Goal: Transaction & Acquisition: Book appointment/travel/reservation

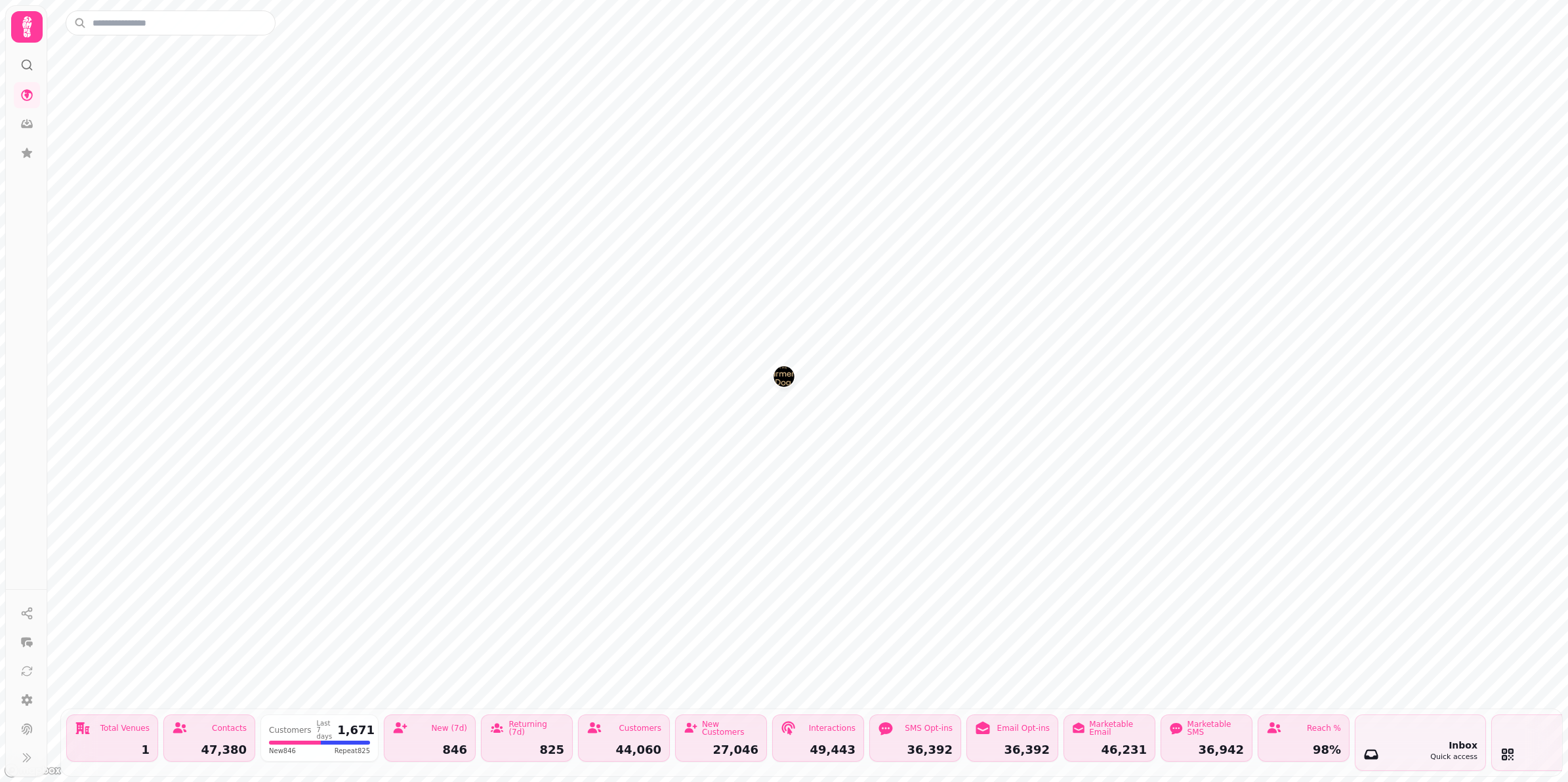
click at [787, 378] on img "The Farmers Dog" at bounding box center [784, 377] width 21 height 21
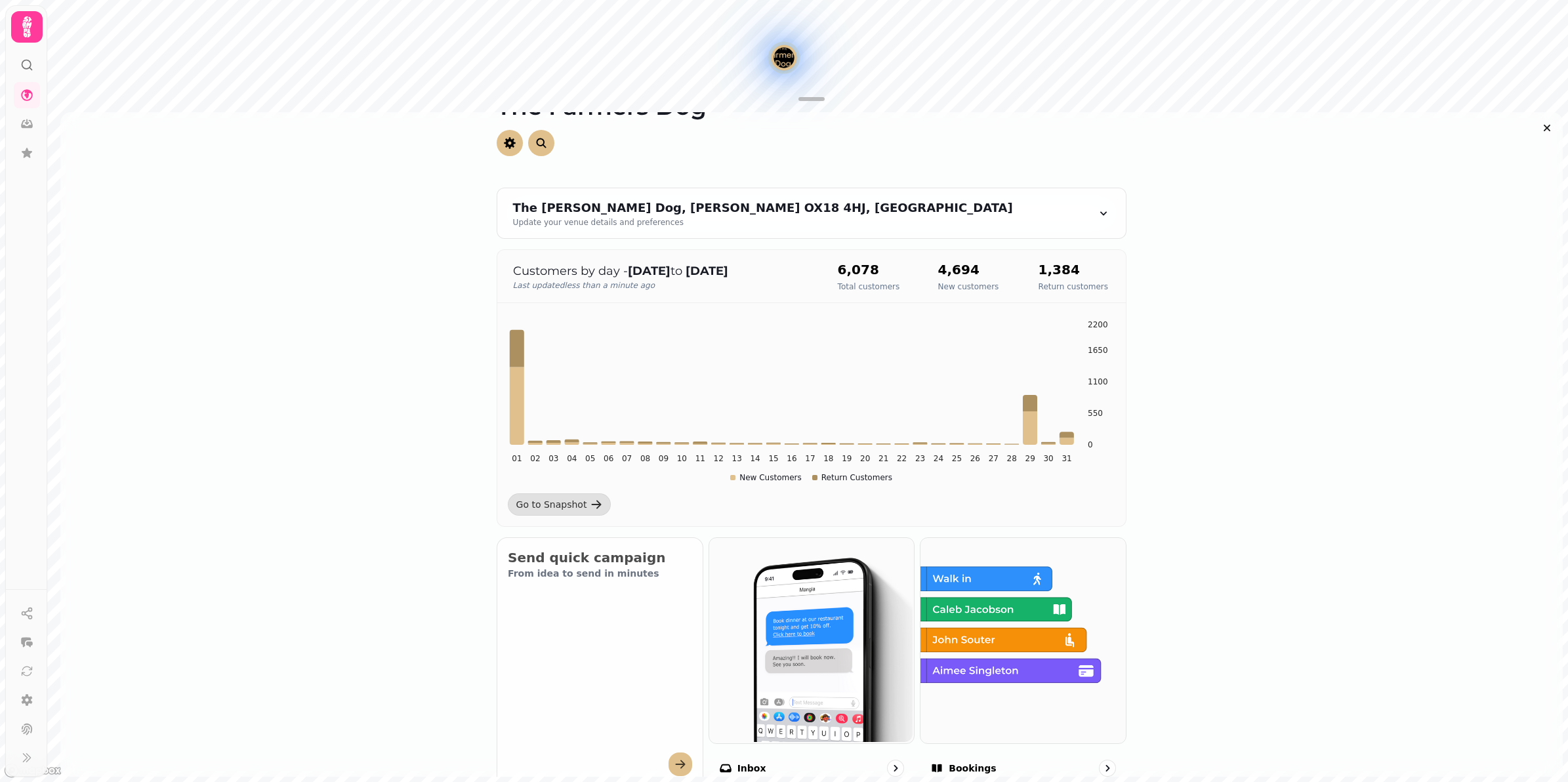
scroll to position [328, 0]
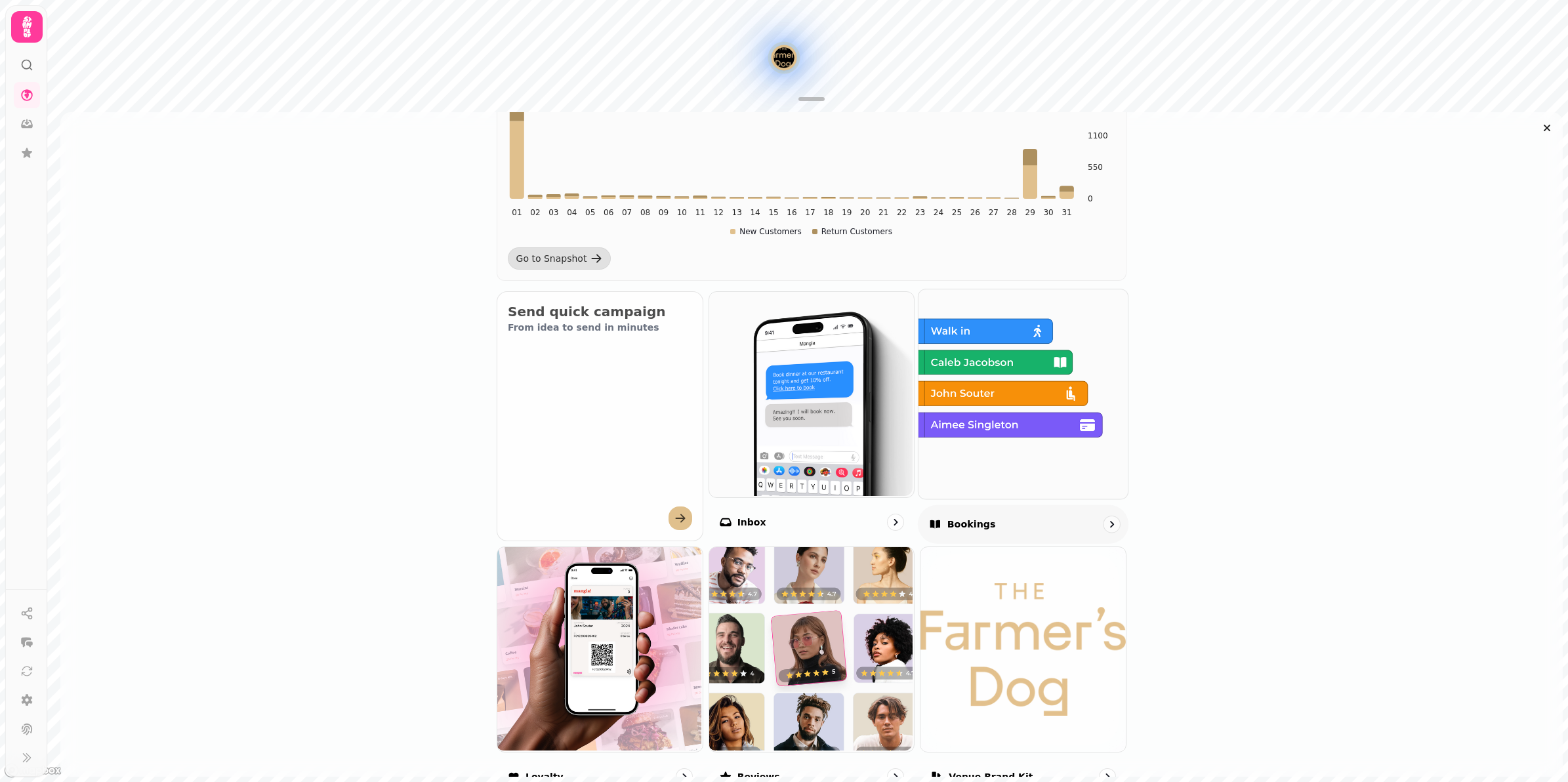
click at [1015, 450] on img at bounding box center [1021, 392] width 210 height 210
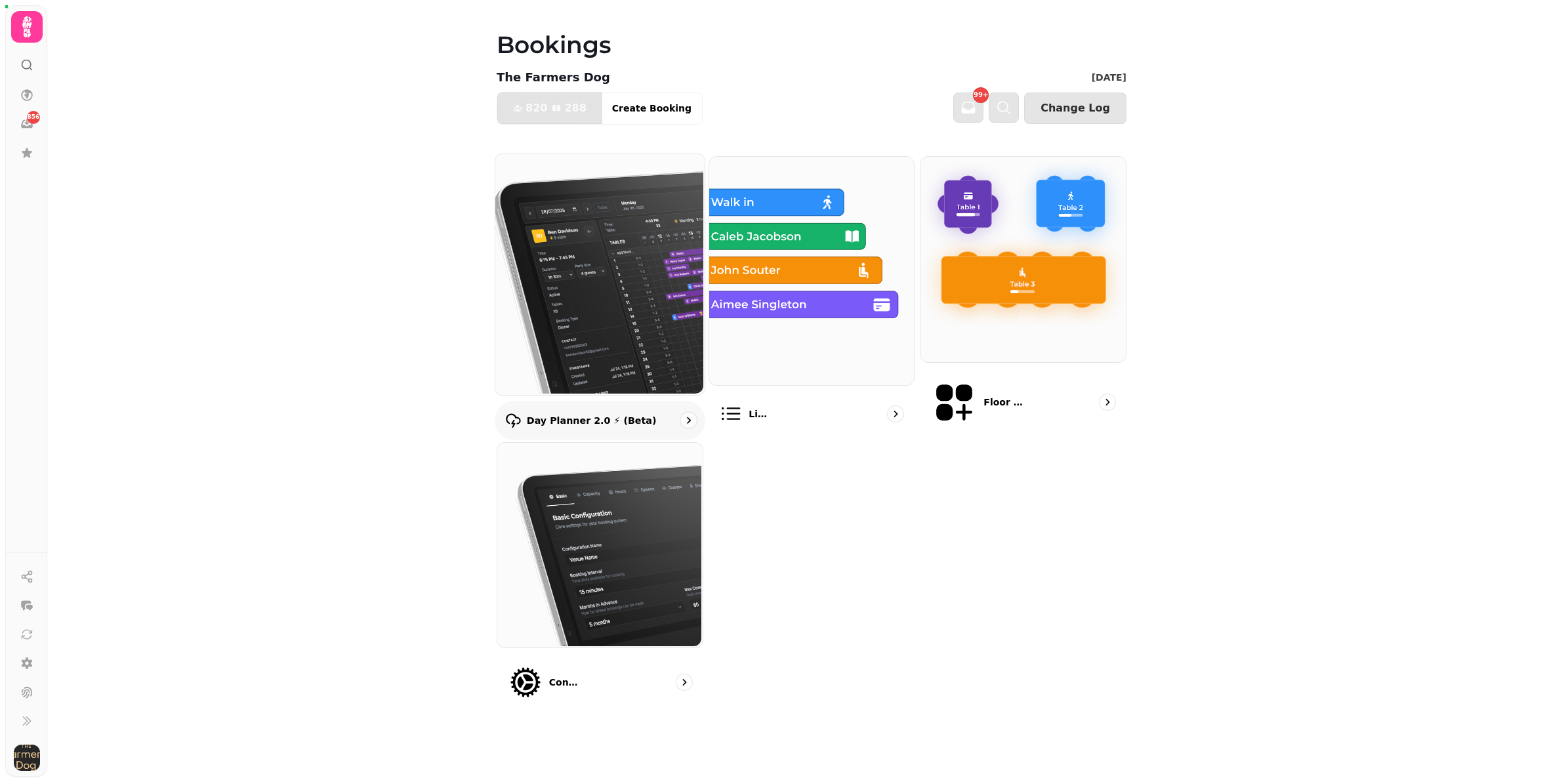
click at [581, 315] on img at bounding box center [598, 274] width 210 height 241
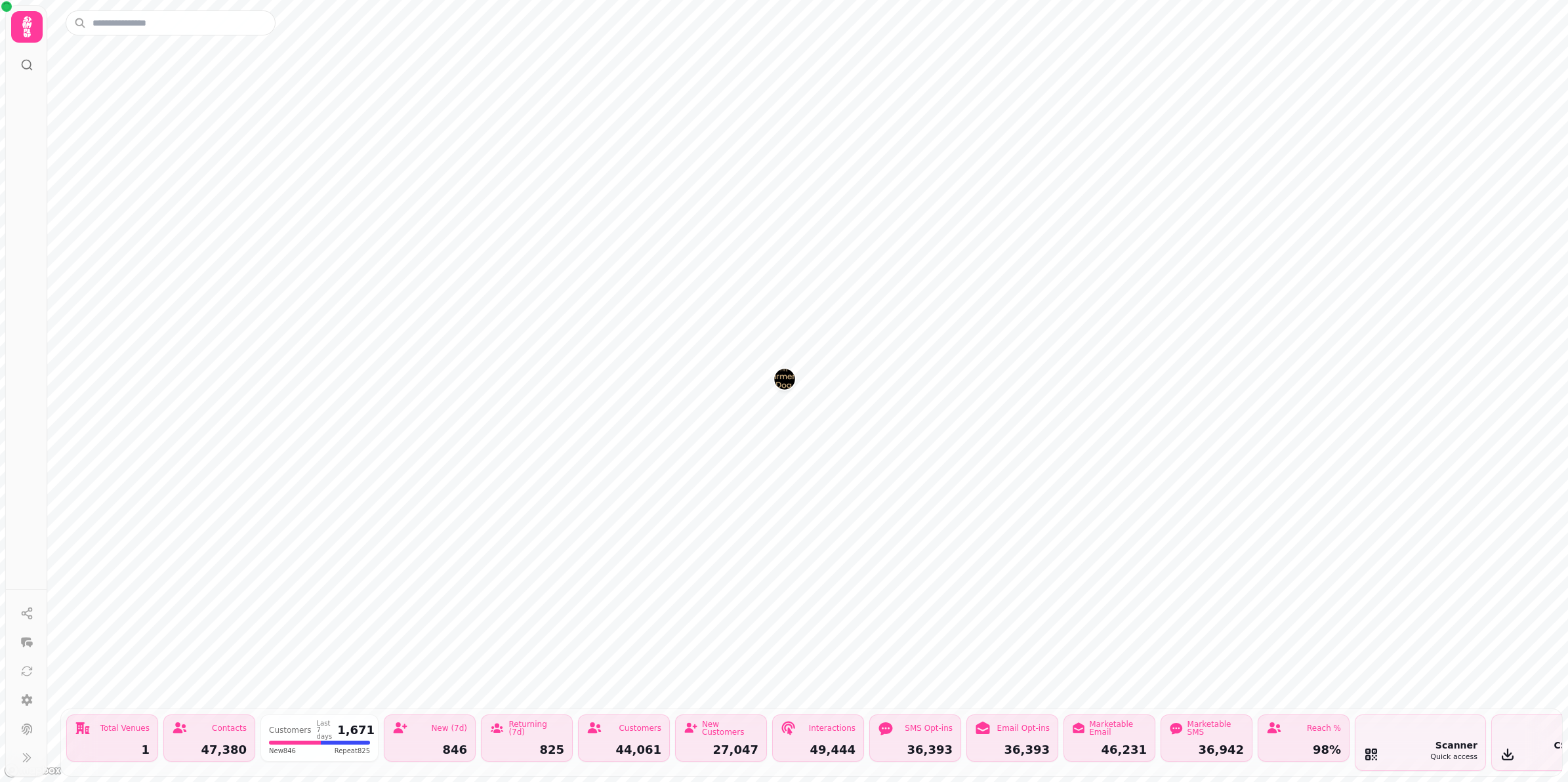
click at [784, 389] on div "Map marker" at bounding box center [784, 381] width 21 height 25
click at [783, 374] on img "The Farmers Dog" at bounding box center [784, 379] width 21 height 21
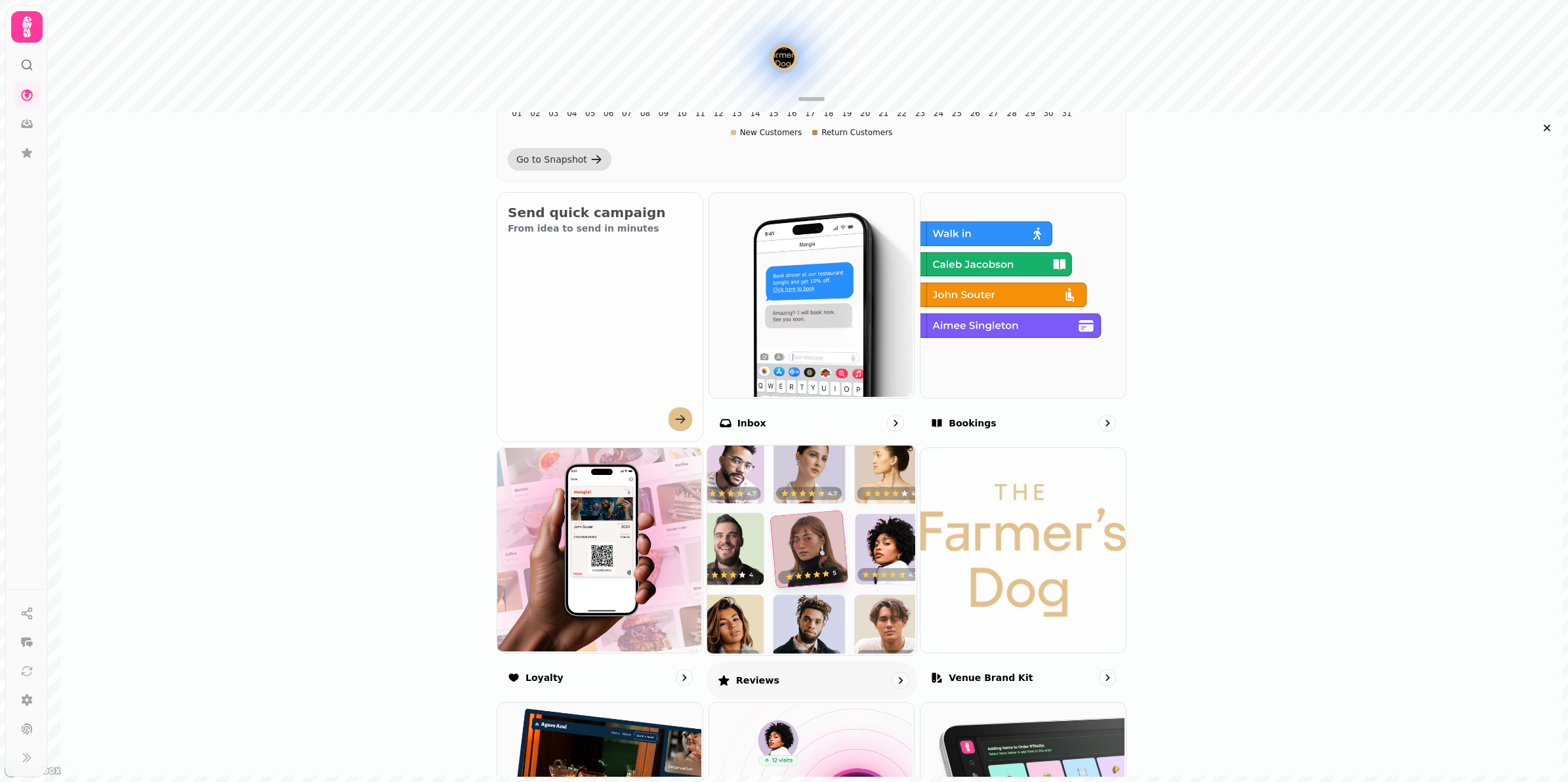
scroll to position [493, 0]
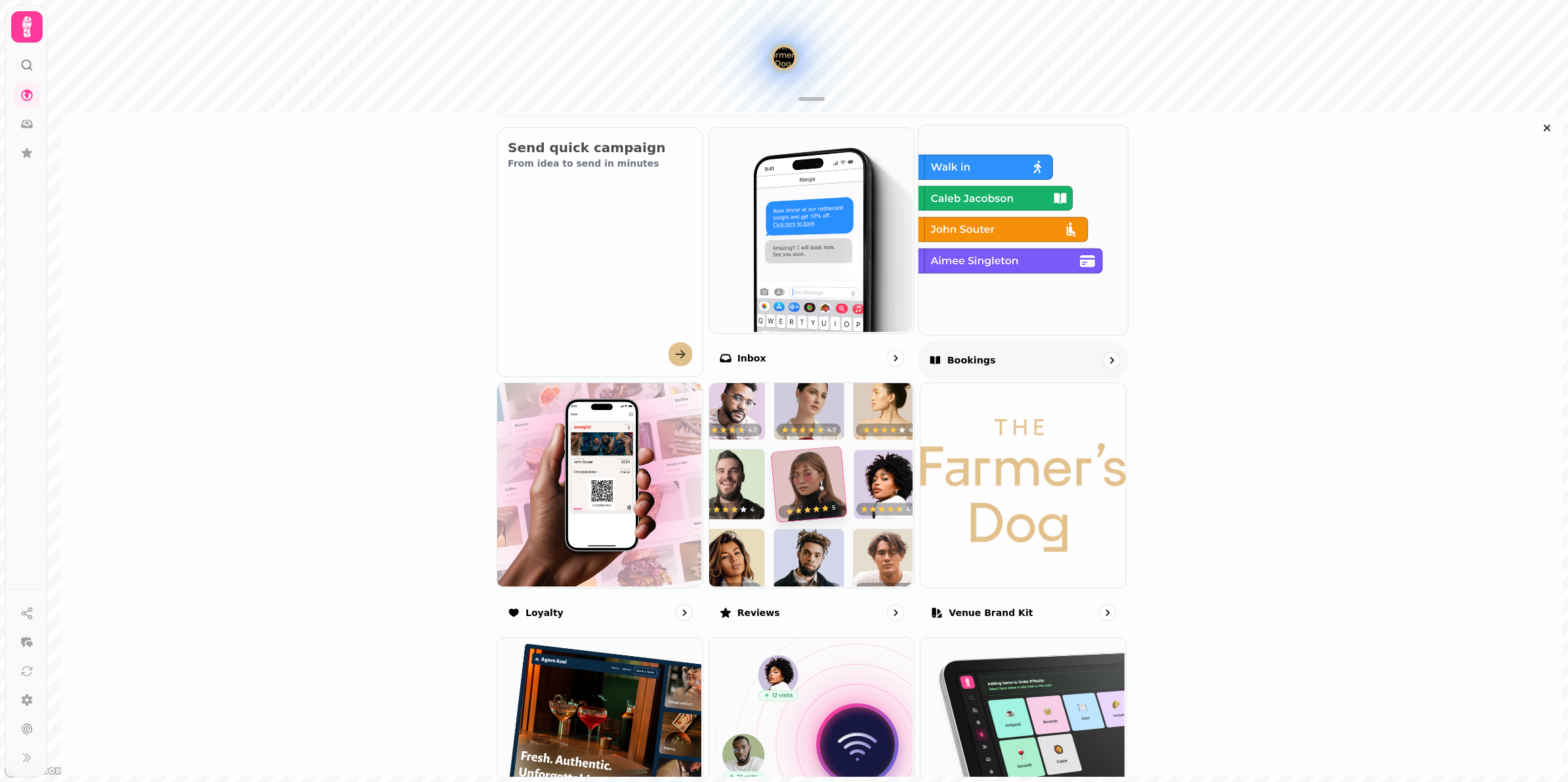
click at [974, 353] on div "Bookings" at bounding box center [1023, 359] width 210 height 39
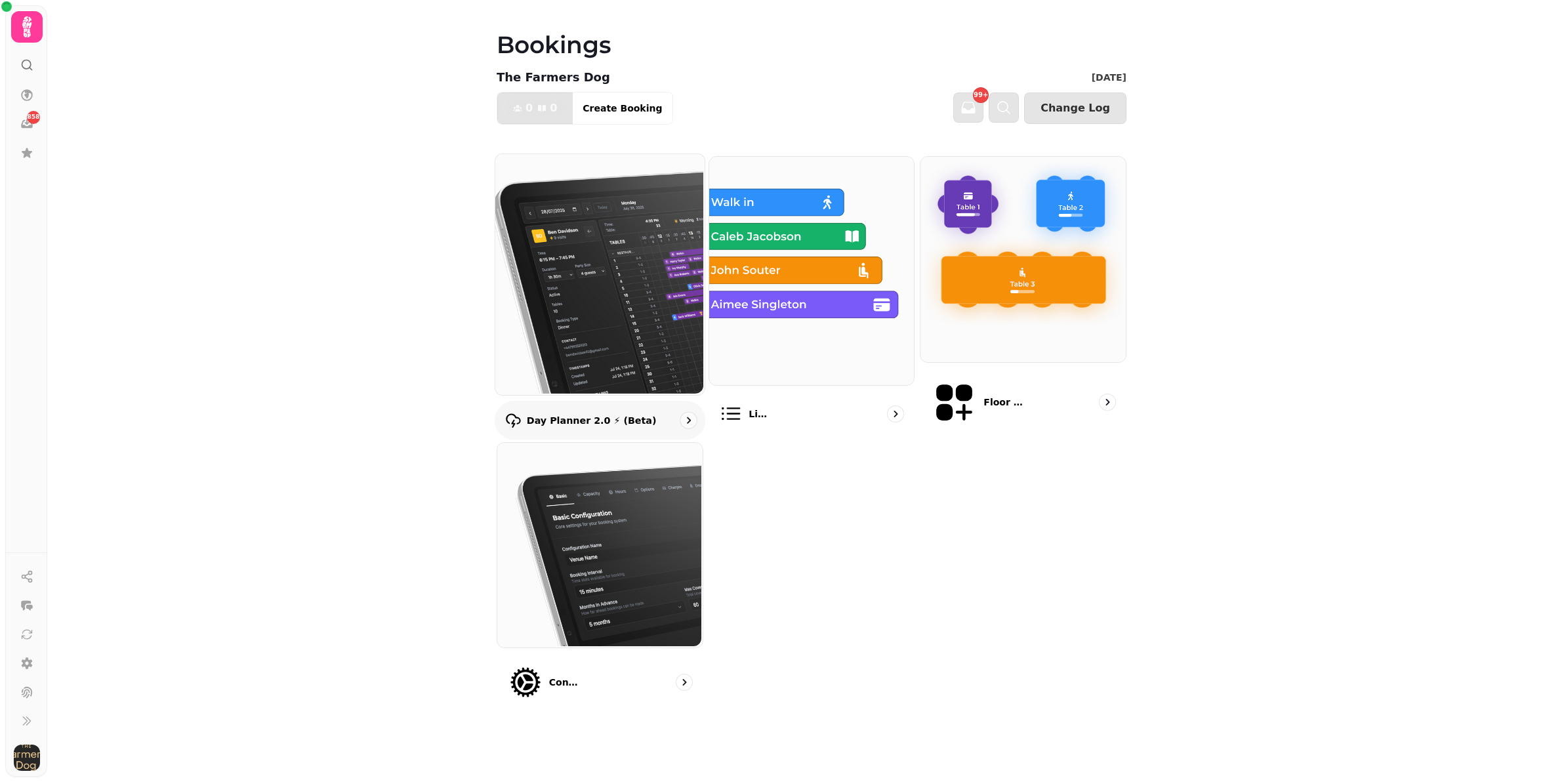
click at [629, 325] on img at bounding box center [598, 274] width 210 height 241
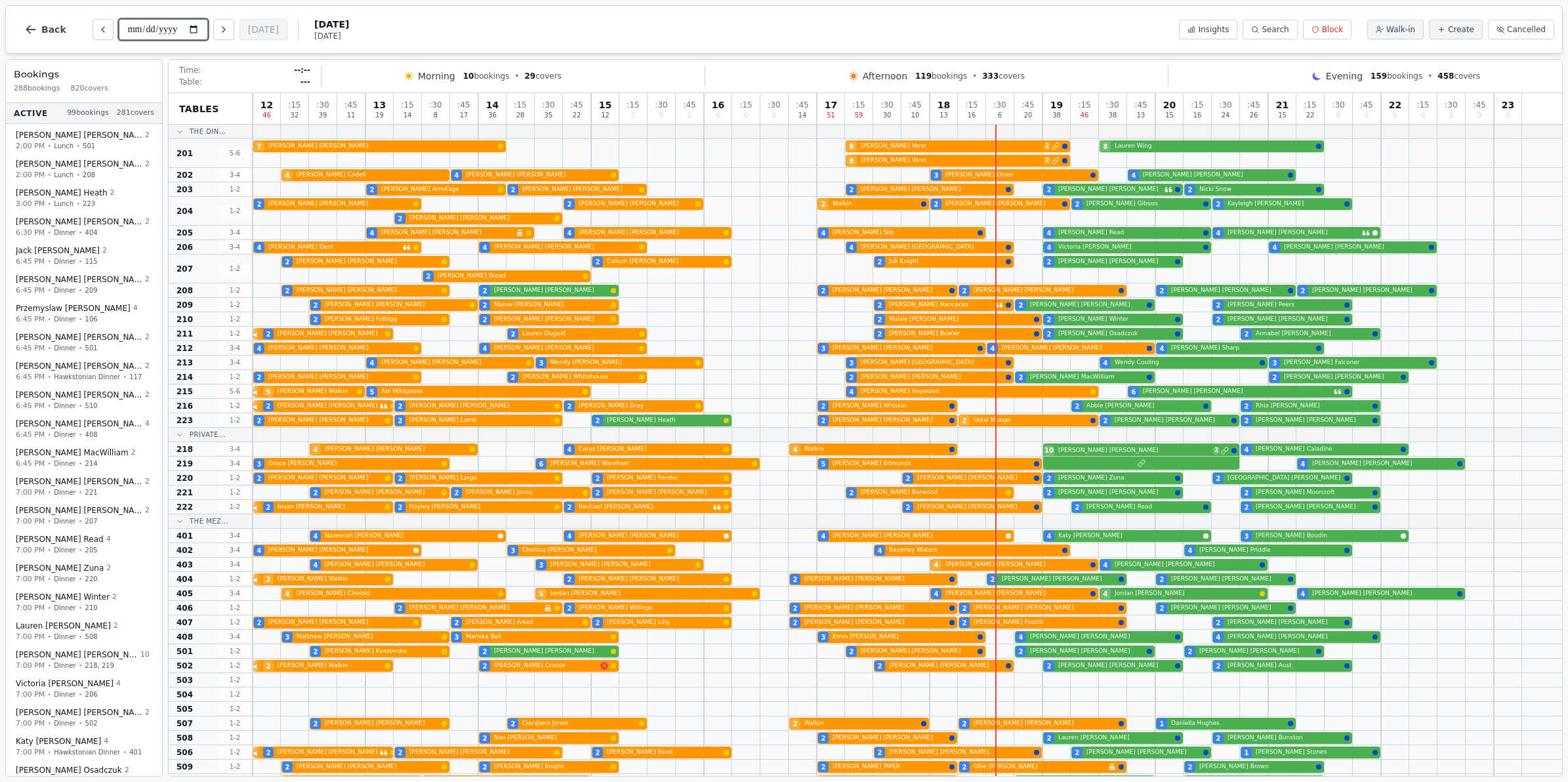
click at [199, 30] on input "**********" at bounding box center [163, 29] width 89 height 21
type input "**********"
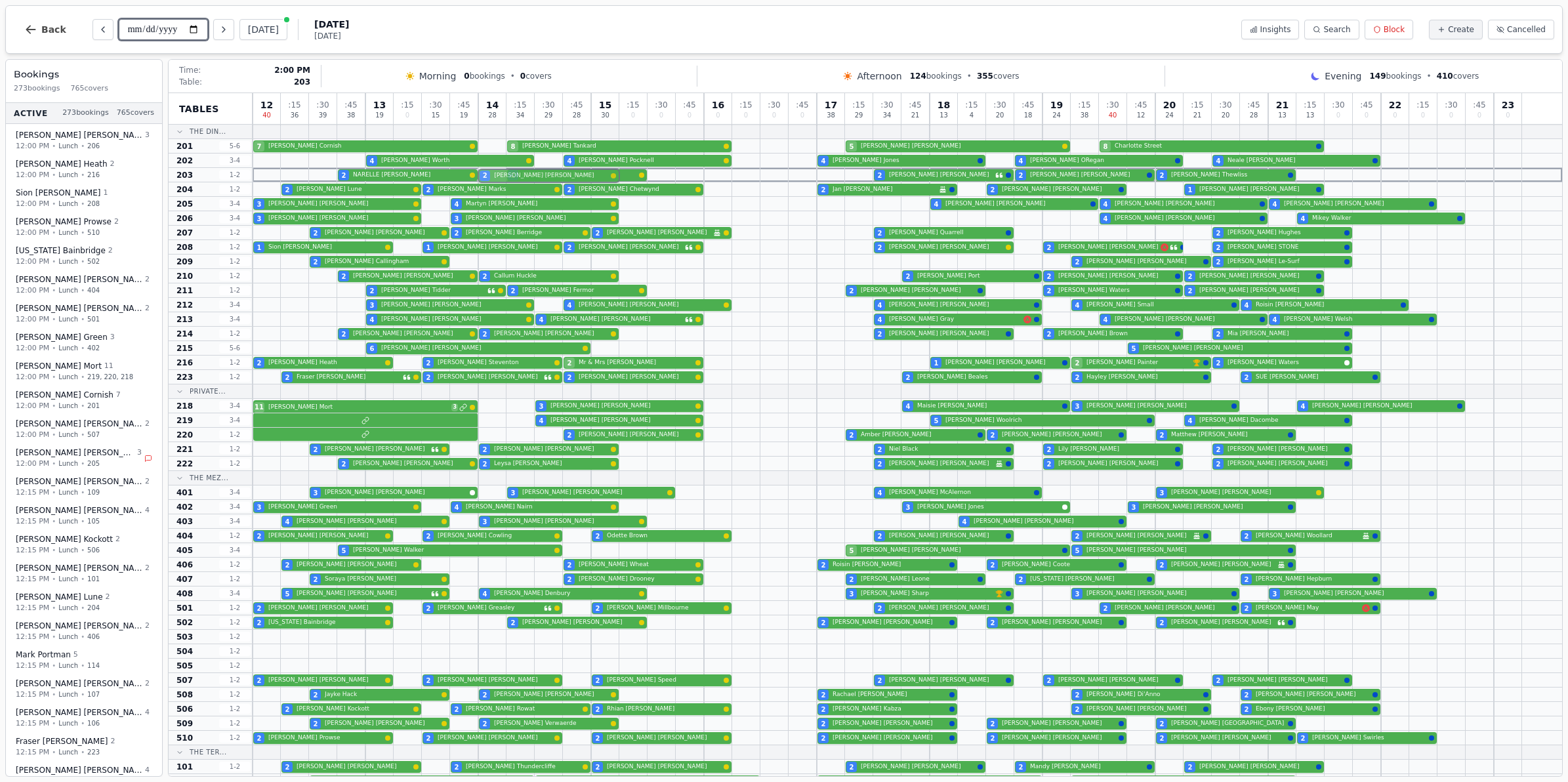
drag, startPoint x: 494, startPoint y: 266, endPoint x: 502, endPoint y: 175, distance: 91.4
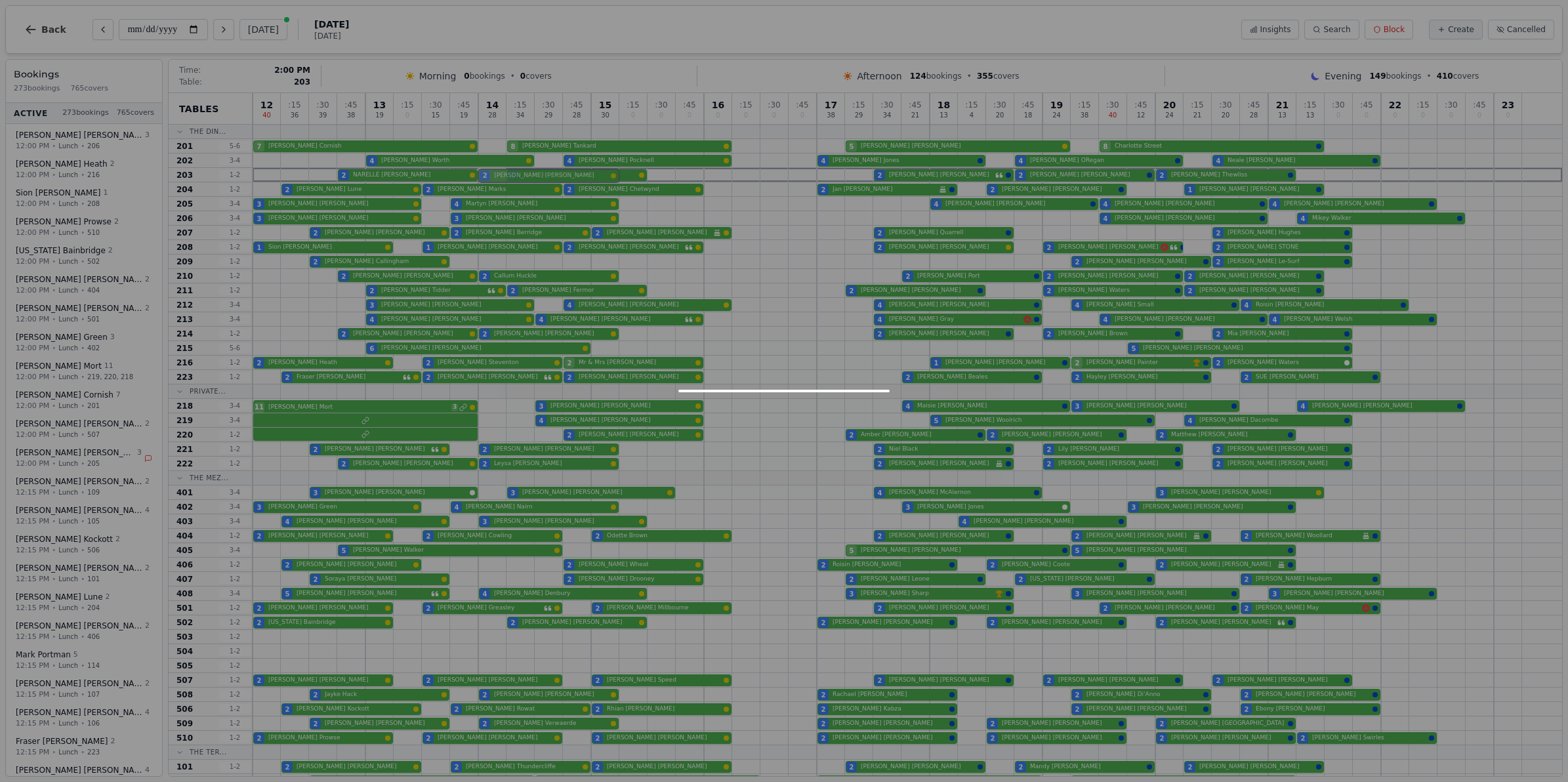
click at [502, 175] on div "12 40 : 15 36 : 30 39 : 45 38 13 19 : 15 0 : 30 15 : 45 19 14 28 : 15 34 : 30 2…" at bounding box center [907, 585] width 1309 height 984
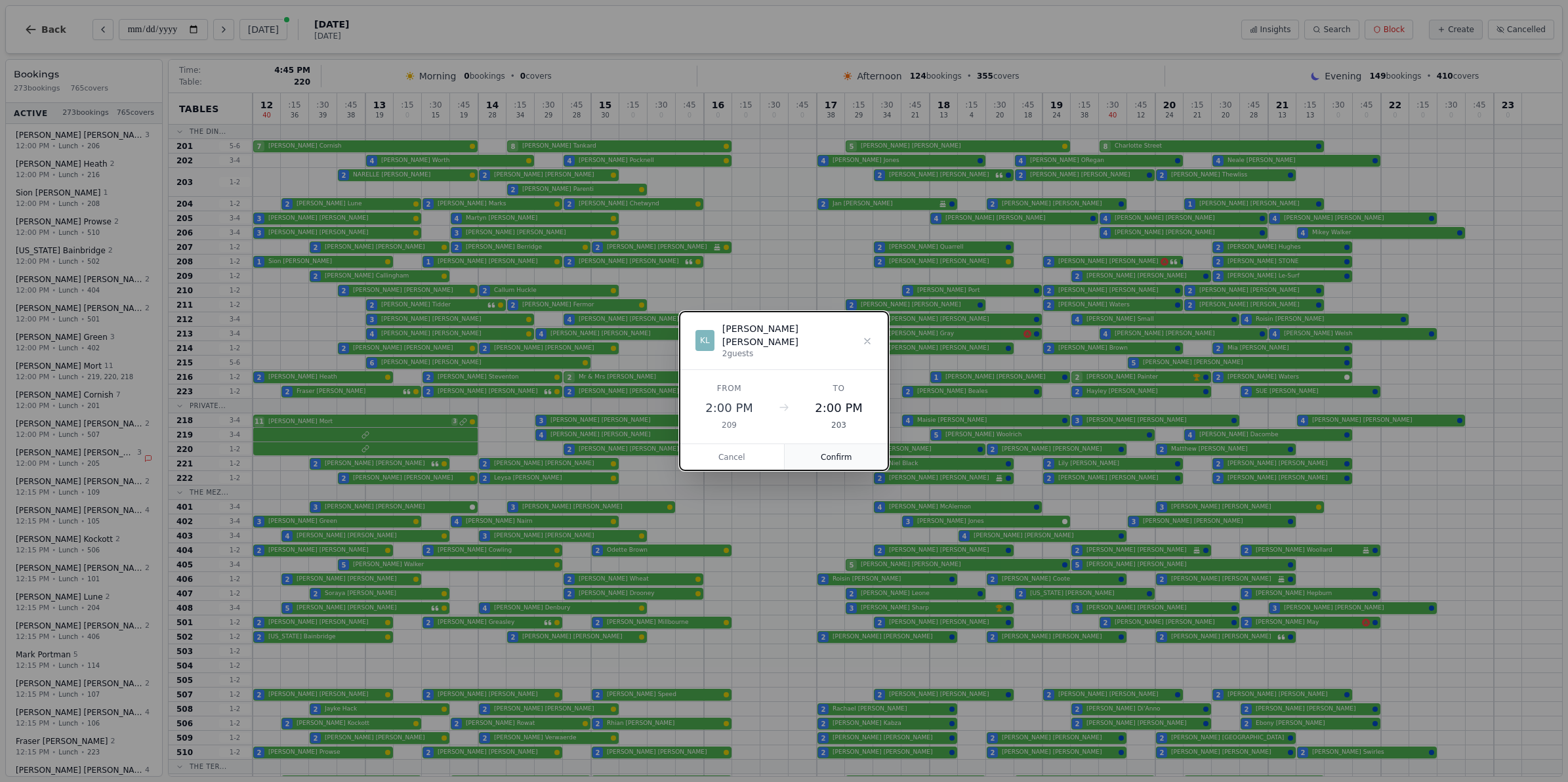
click at [804, 450] on button "Confirm" at bounding box center [836, 458] width 104 height 26
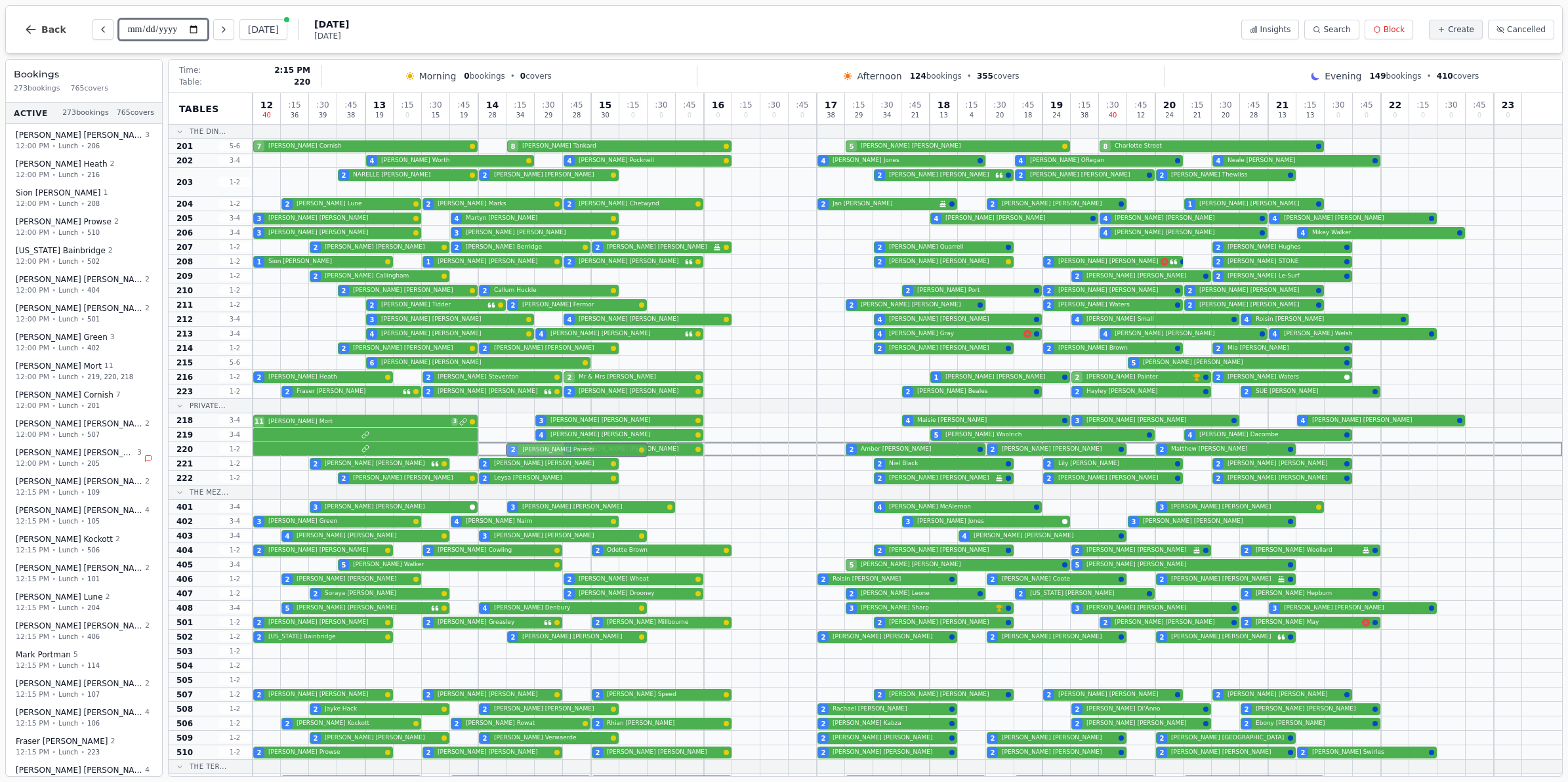
drag, startPoint x: 526, startPoint y: 189, endPoint x: 538, endPoint y: 457, distance: 268.3
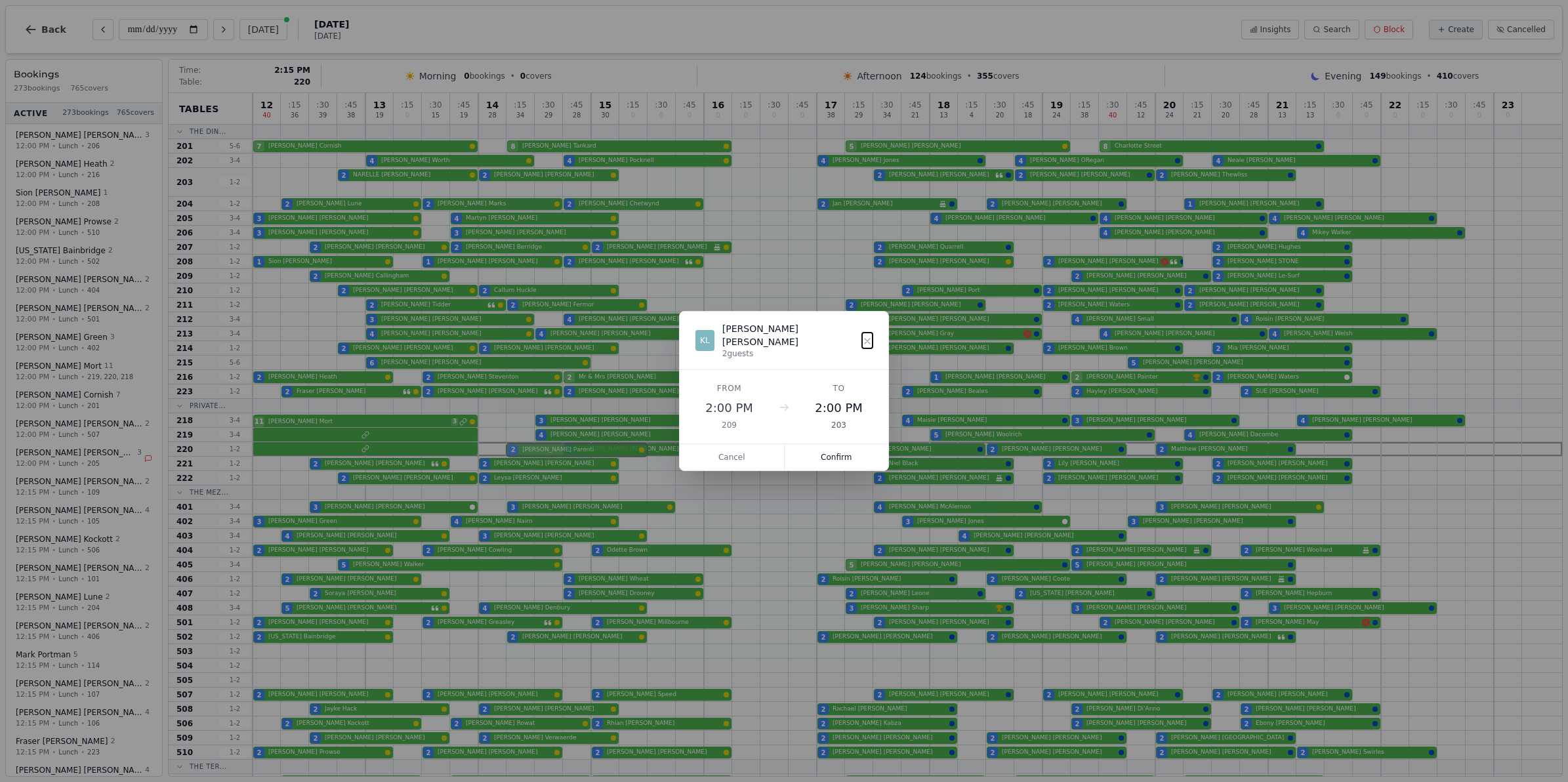
click at [538, 457] on div "12 40 : 15 36 : 30 39 : 45 38 13 19 : 15 0 : 30 15 : 45 19 14 28 : 15 34 : 30 2…" at bounding box center [907, 592] width 1309 height 999
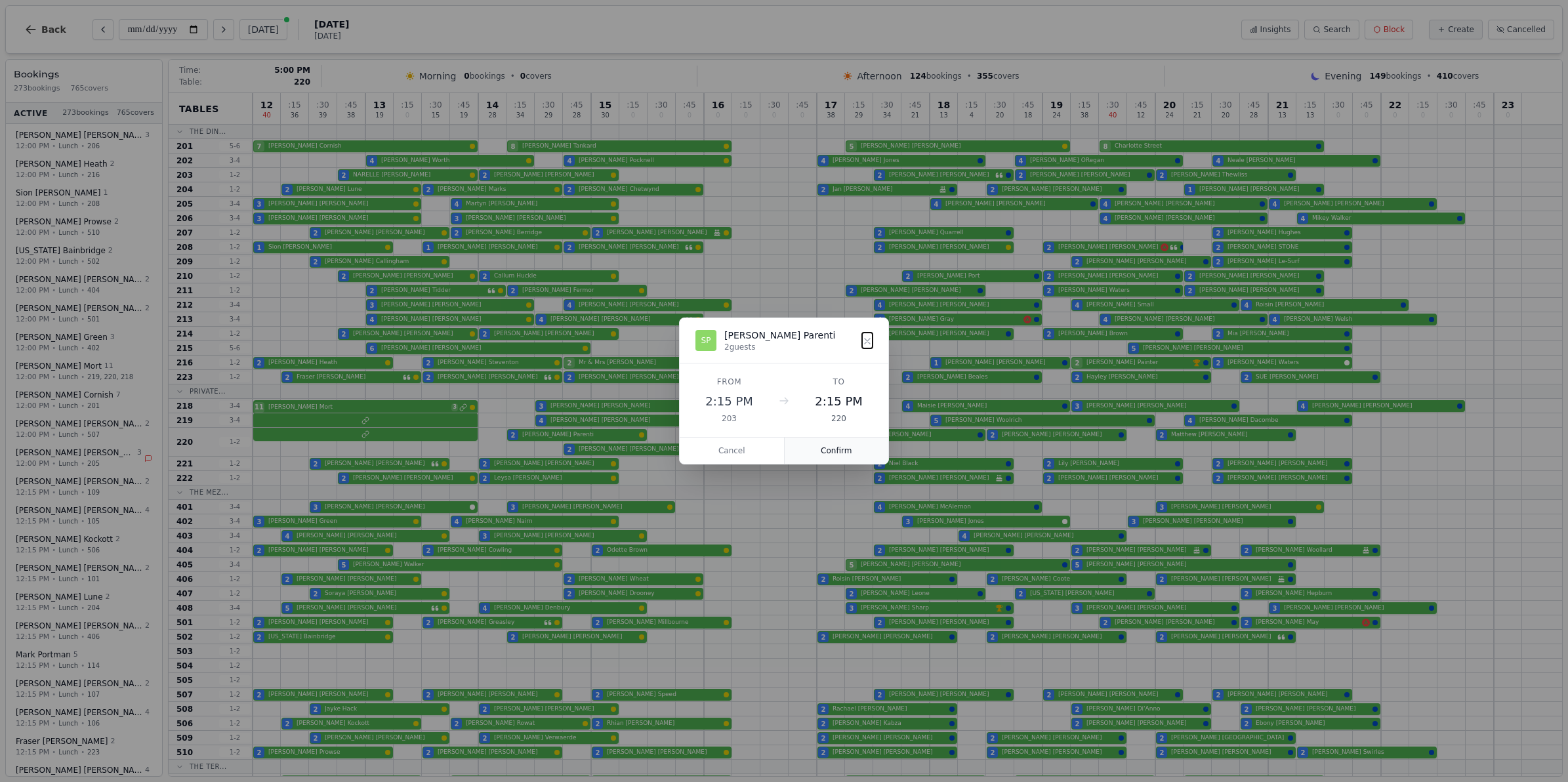
click at [820, 446] on button "Confirm" at bounding box center [836, 451] width 104 height 26
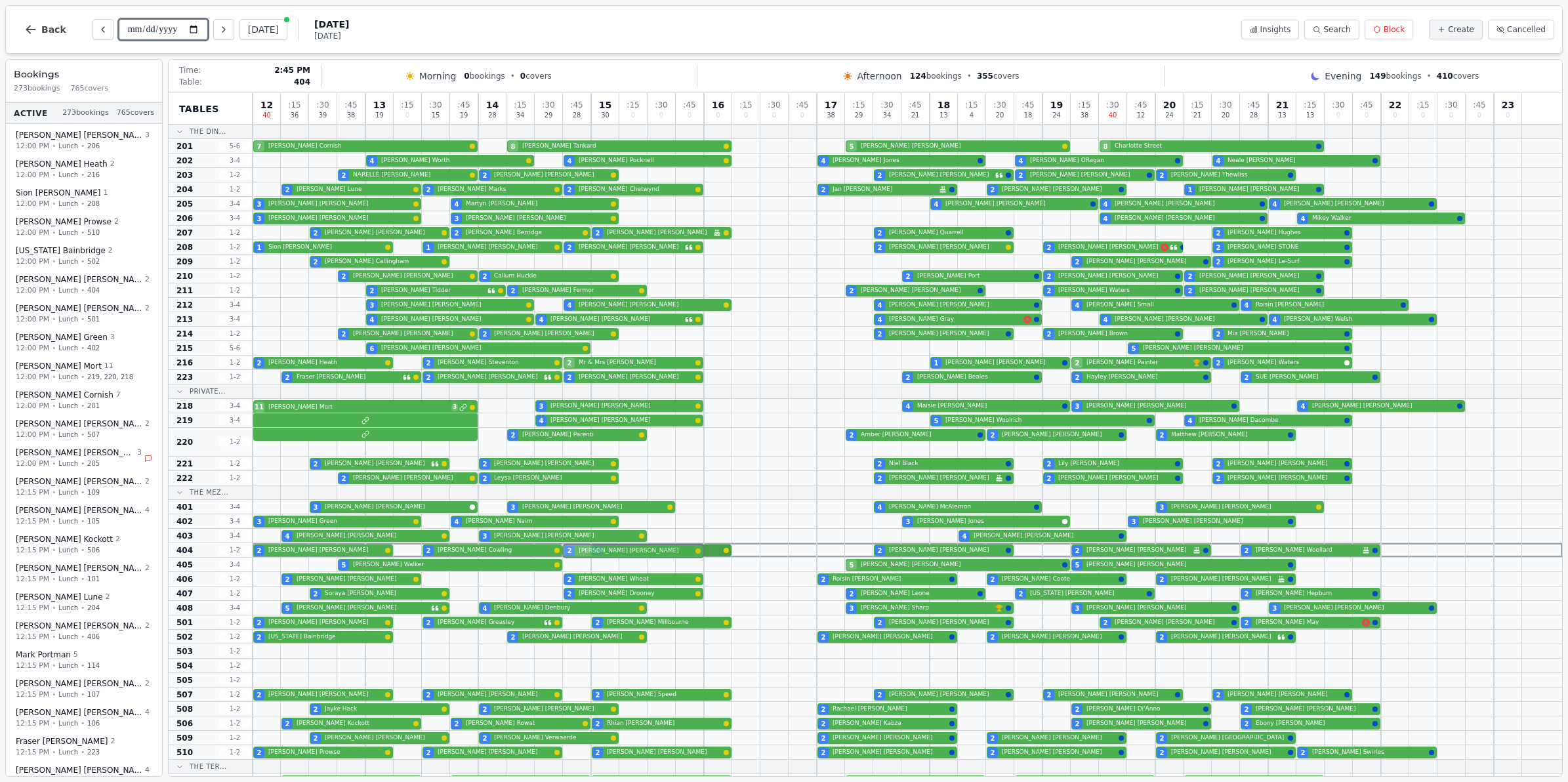
drag, startPoint x: 605, startPoint y: 453, endPoint x: 608, endPoint y: 550, distance: 97.0
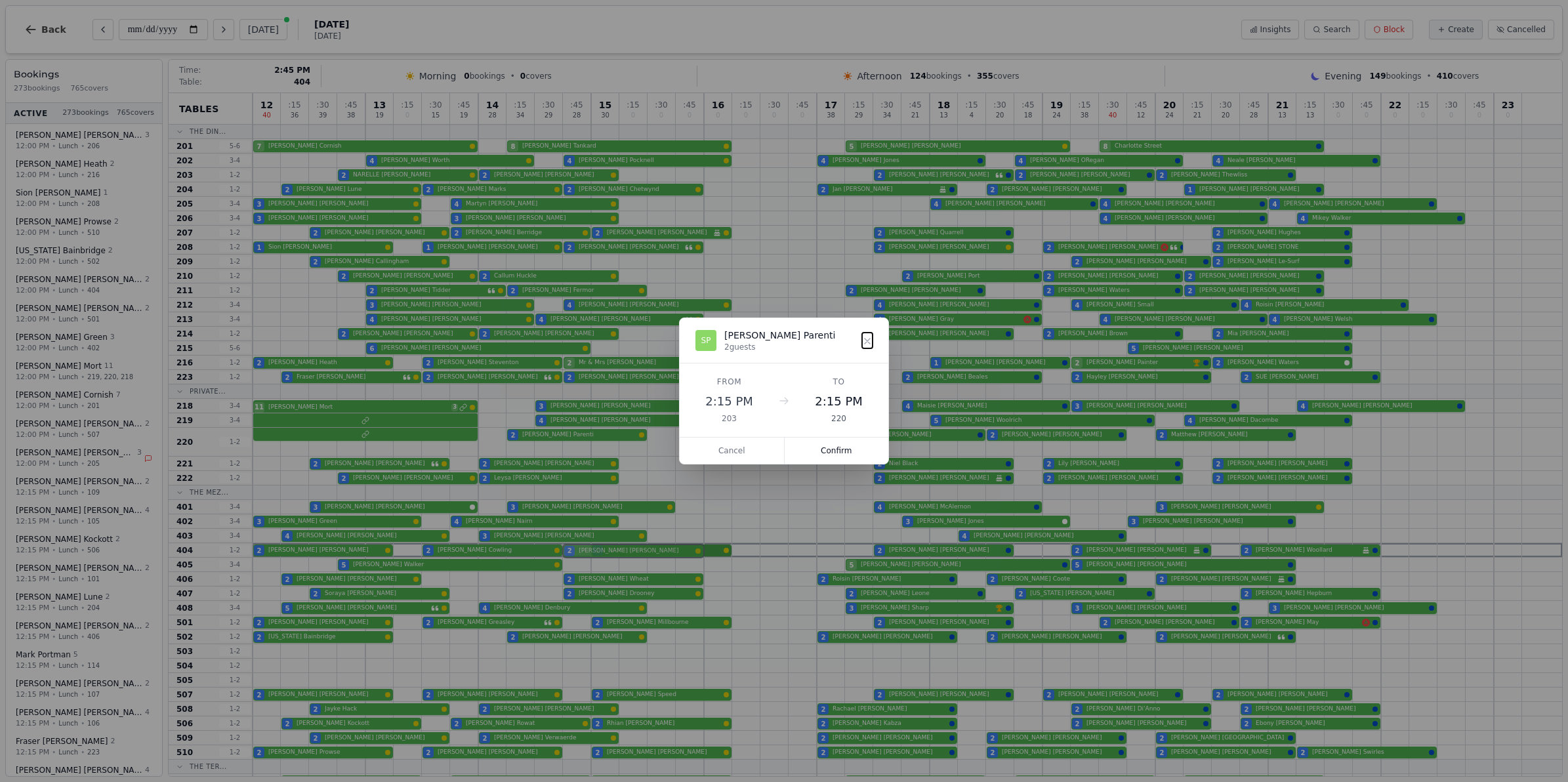
click at [608, 550] on div "12 40 : 15 36 : 30 39 : 45 38 13 19 : 15 0 : 30 15 : 45 19 14 28 : 15 34 : 30 2…" at bounding box center [907, 592] width 1309 height 999
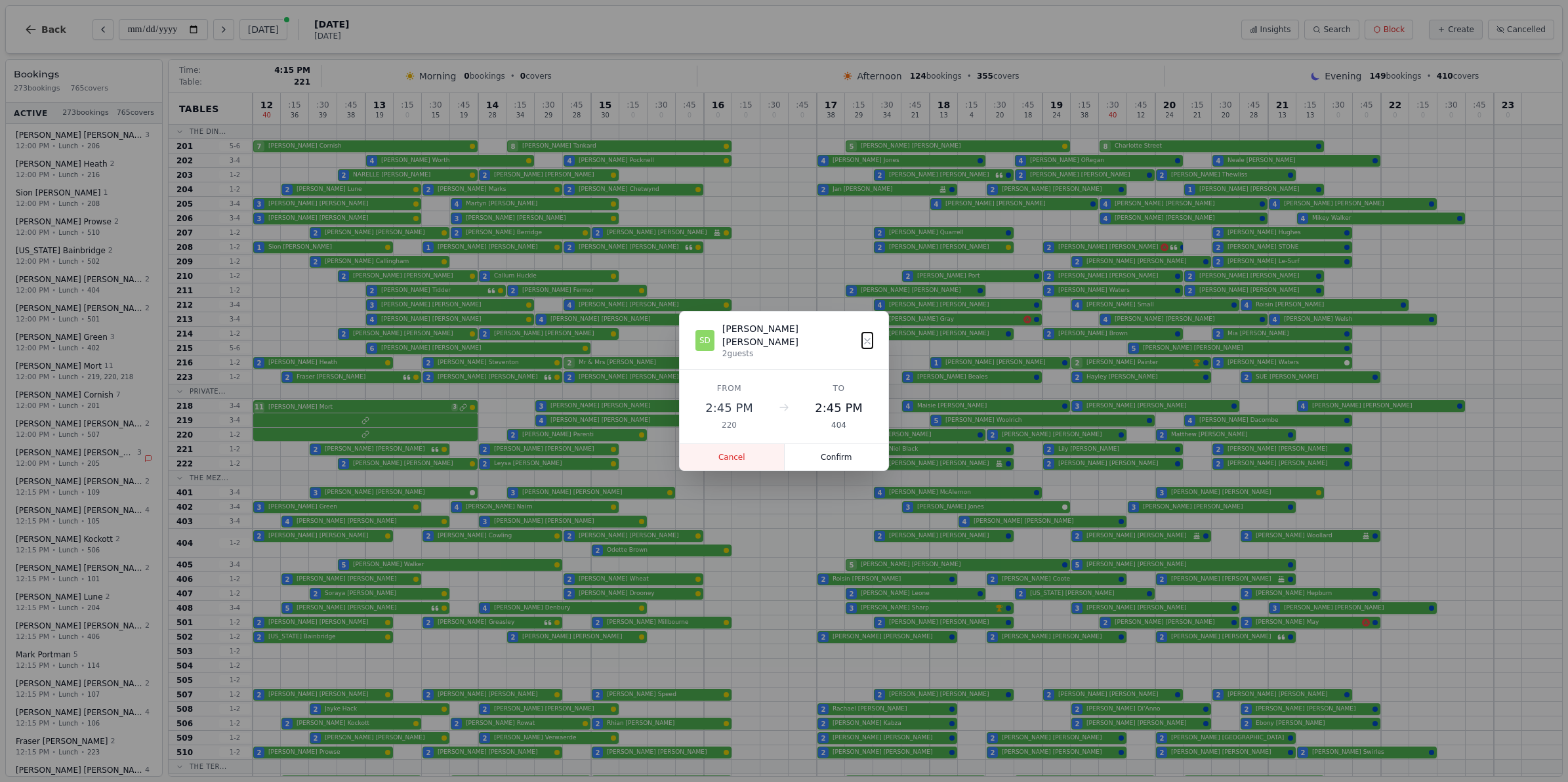
click at [737, 447] on button "Cancel" at bounding box center [732, 458] width 105 height 26
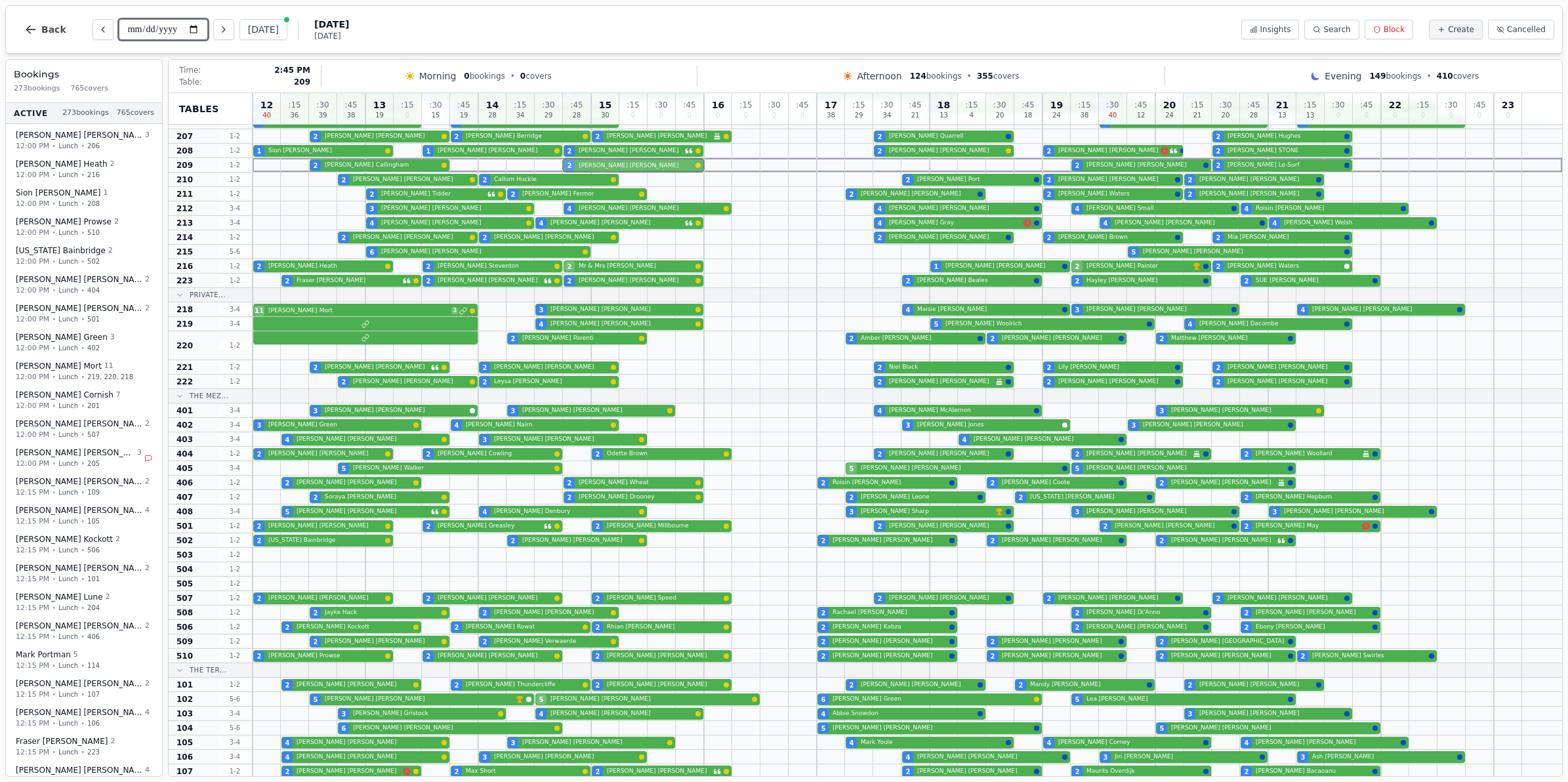
scroll to position [97, 0]
drag, startPoint x: 608, startPoint y: 453, endPoint x: 607, endPoint y: 164, distance: 289.0
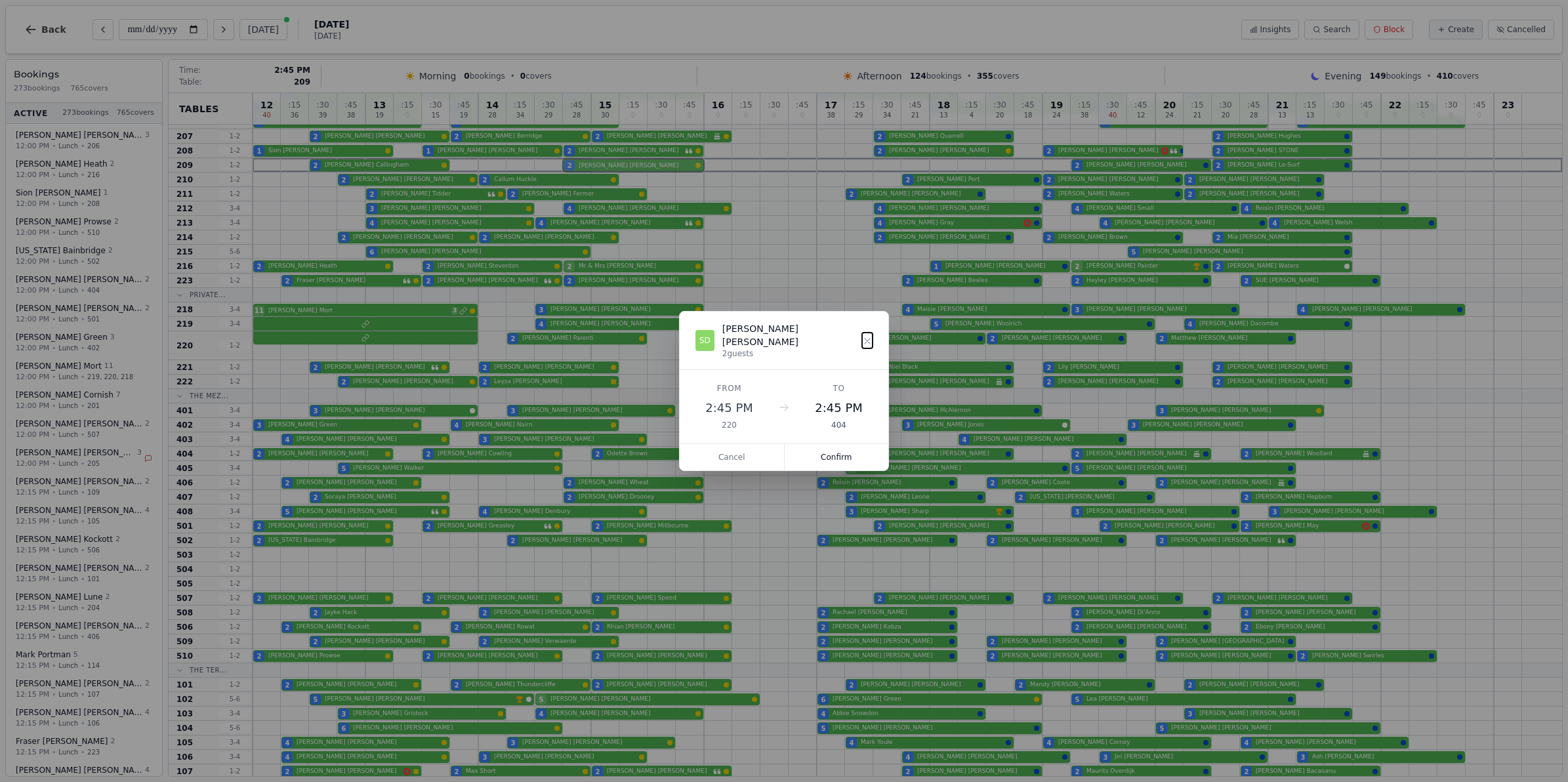
click at [607, 164] on div "12 40 : 15 36 : 30 39 : 45 38 13 19 : 15 0 : 30 15 : 45 19 14 28 : 15 34 : 30 2…" at bounding box center [907, 496] width 1309 height 999
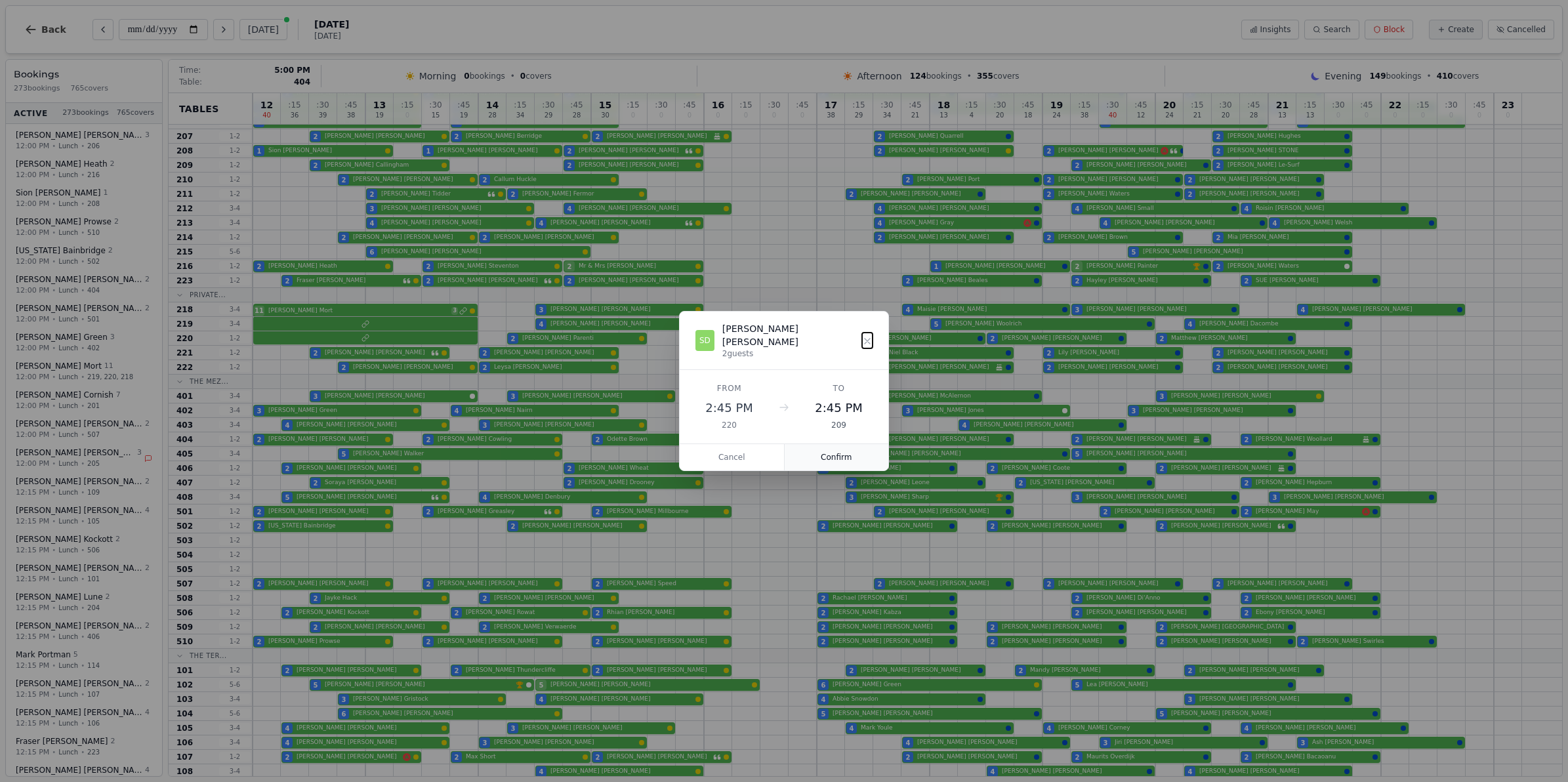
click at [838, 445] on button "Confirm" at bounding box center [836, 458] width 104 height 26
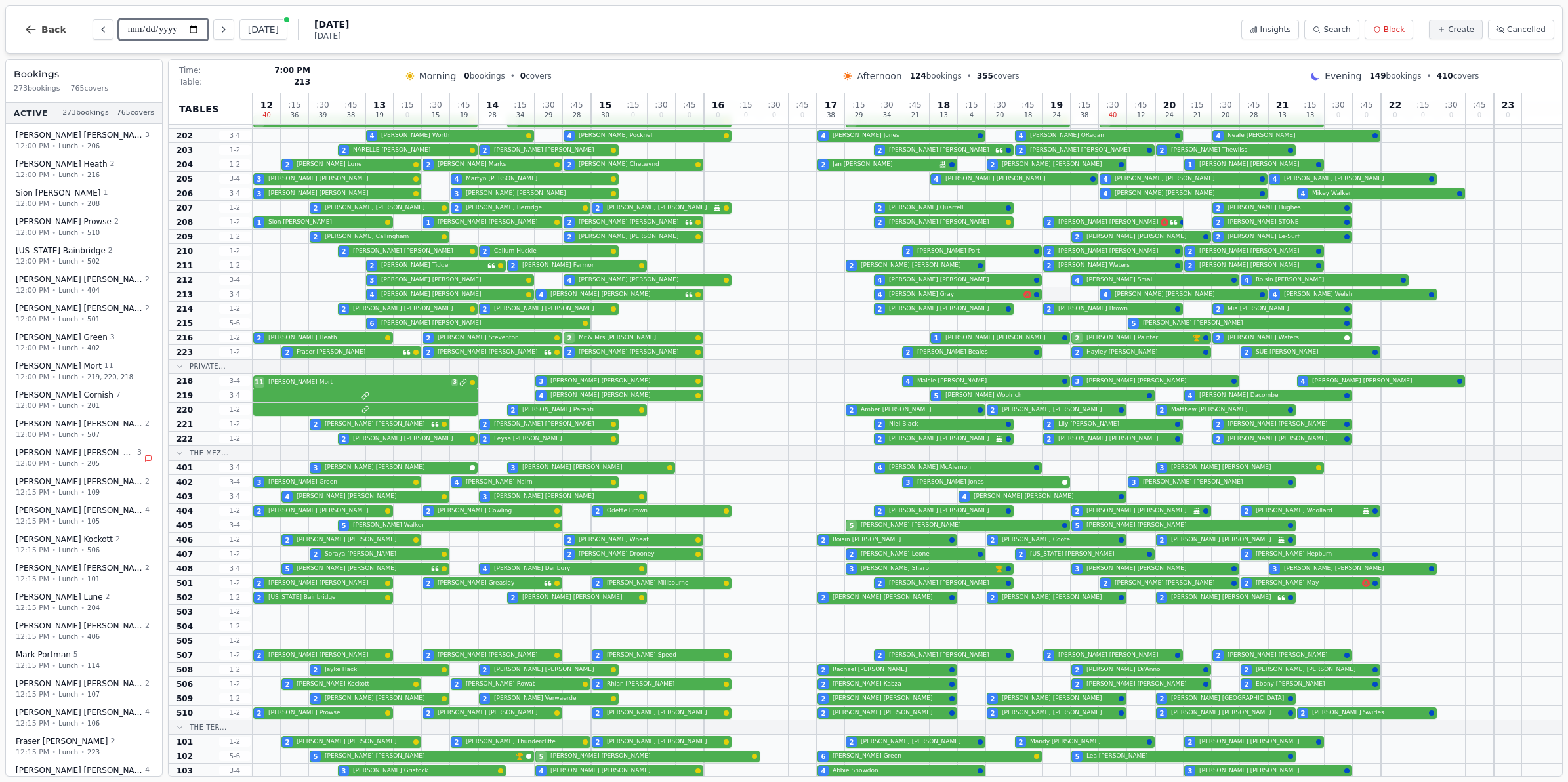
scroll to position [0, 0]
